Goal: Task Accomplishment & Management: Use online tool/utility

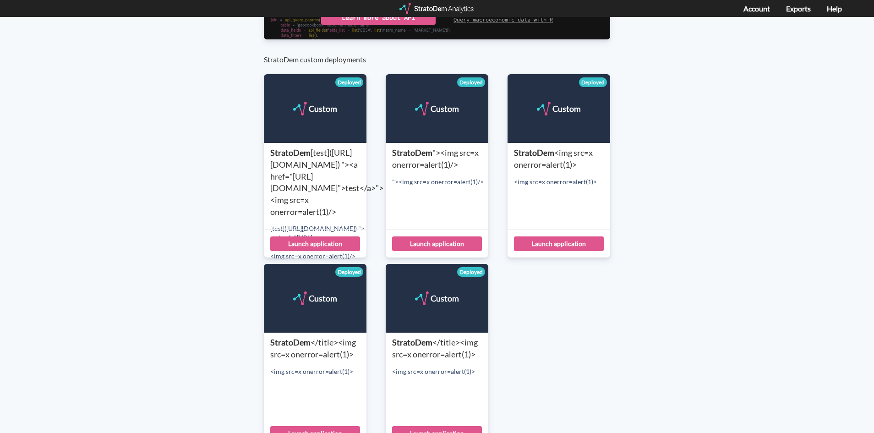
scroll to position [183, 0]
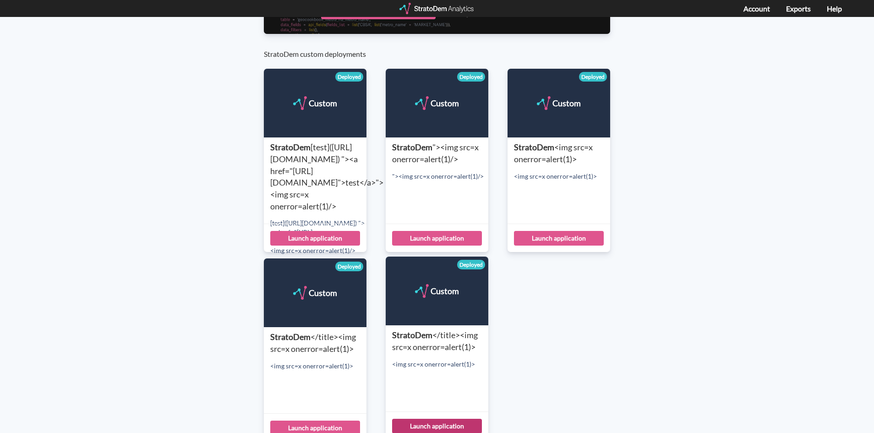
click at [439, 423] on div "Launch application" at bounding box center [437, 426] width 90 height 15
